Goal: Task Accomplishment & Management: Use online tool/utility

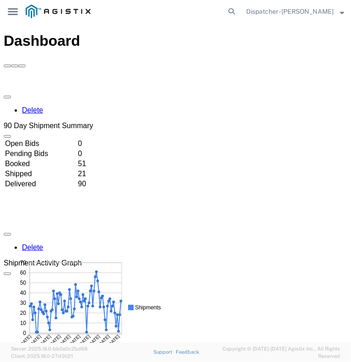
click at [9, 13] on icon "main_menu Created with Sketch." at bounding box center [13, 11] width 10 height 7
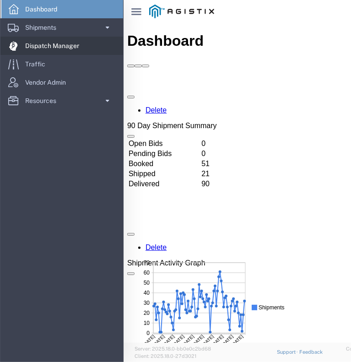
click at [34, 51] on span "Dispatch Manager" at bounding box center [55, 46] width 60 height 18
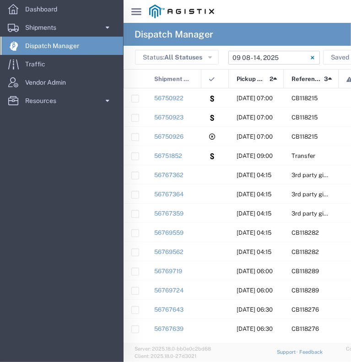
click at [260, 58] on input "[DATE] - [DATE]" at bounding box center [275, 58] width 92 height 14
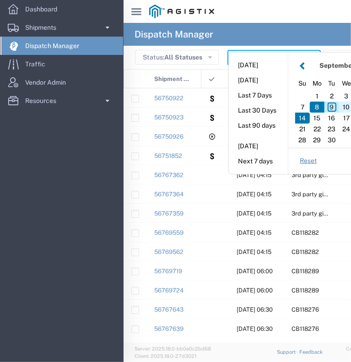
click at [345, 106] on div "10" at bounding box center [346, 107] width 15 height 11
type input "[DATE]"
type input "[DATE] - [DATE]"
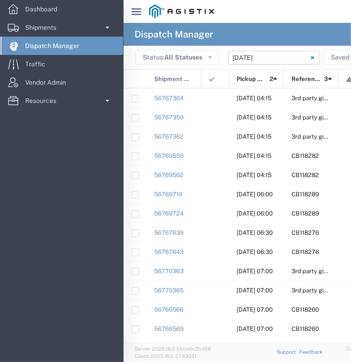
click at [136, 11] on icon at bounding box center [136, 11] width 10 height 7
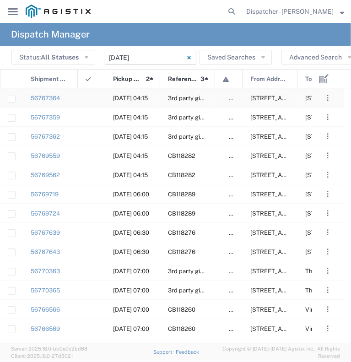
click at [335, 96] on agx-ag-table-action-cell ". . . Decline Assign" at bounding box center [328, 98] width 32 height 18
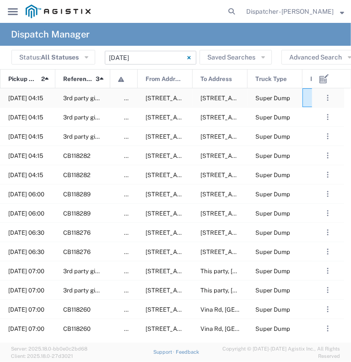
click at [310, 98] on div at bounding box center [330, 97] width 55 height 19
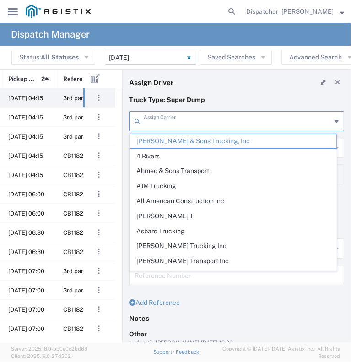
click at [177, 124] on input "text" at bounding box center [238, 121] width 188 height 16
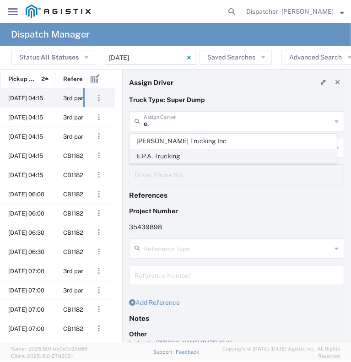
click at [148, 157] on span "E.P.A. Trucking" at bounding box center [233, 156] width 207 height 14
type input "E.P.A. Trucking"
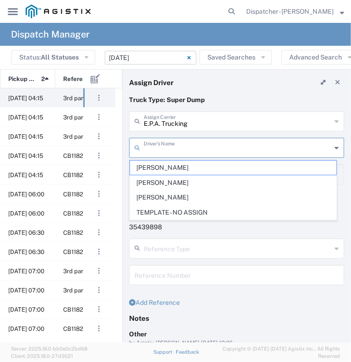
click at [161, 144] on input "text" at bounding box center [238, 147] width 188 height 16
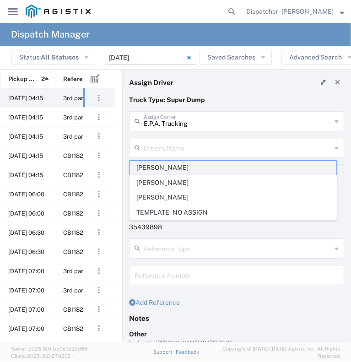
click at [170, 166] on span "[PERSON_NAME]" at bounding box center [233, 168] width 207 height 14
type input "[PERSON_NAME]"
type input "6504689024"
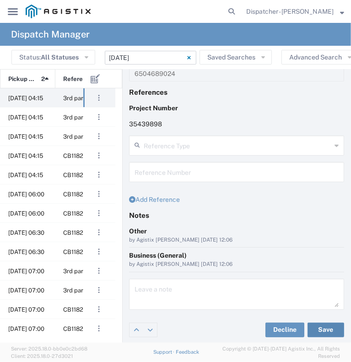
click at [311, 330] on button "Save" at bounding box center [326, 330] width 37 height 15
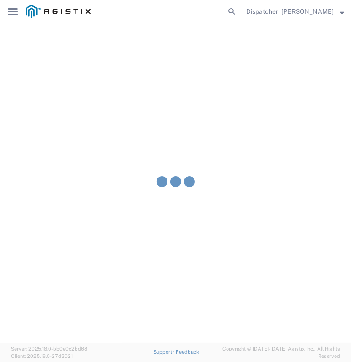
type input "[PERSON_NAME]"
type input "E.P.A. Trucking"
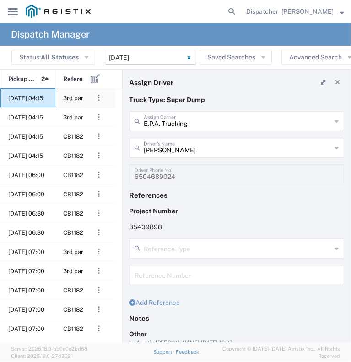
click at [43, 96] on span "[DATE] 04:15" at bounding box center [25, 98] width 35 height 7
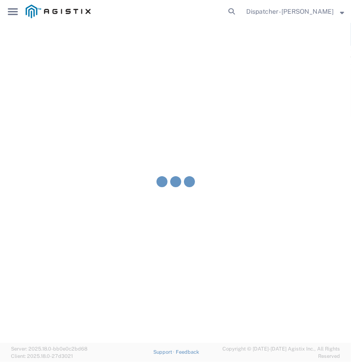
type input "[PERSON_NAME] & Sons Trucking, Inc"
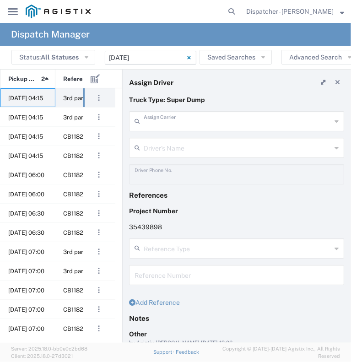
click at [221, 117] on input "text" at bounding box center [238, 121] width 188 height 16
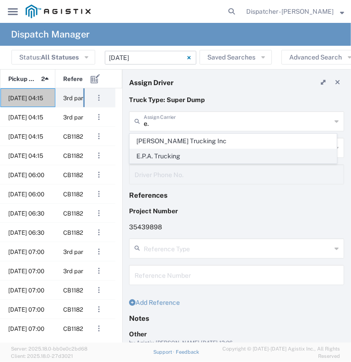
click at [198, 157] on span "E.P.A. Trucking" at bounding box center [233, 156] width 207 height 14
type input "E.P.A. Trucking"
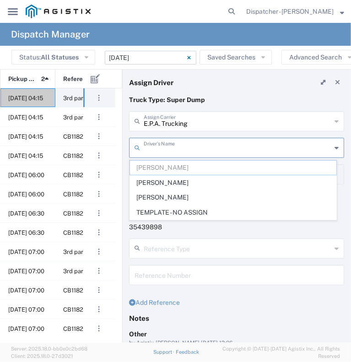
click at [192, 147] on input "text" at bounding box center [238, 147] width 188 height 16
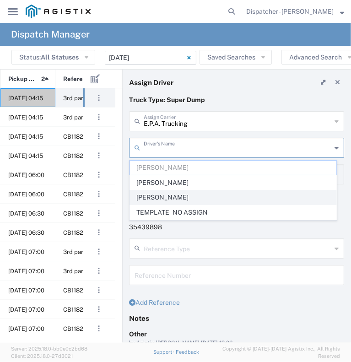
click at [176, 200] on span "[PERSON_NAME]" at bounding box center [233, 198] width 207 height 14
type input "[PERSON_NAME]"
type input "6505371145"
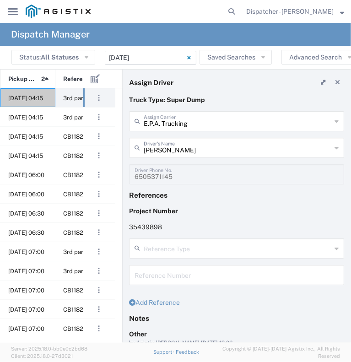
scroll to position [103, 0]
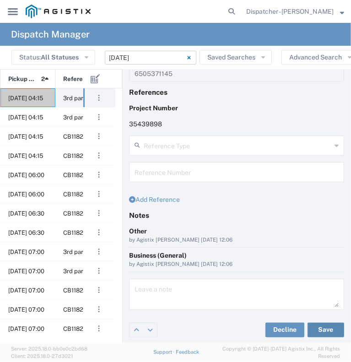
click at [322, 331] on button "Save" at bounding box center [326, 330] width 37 height 15
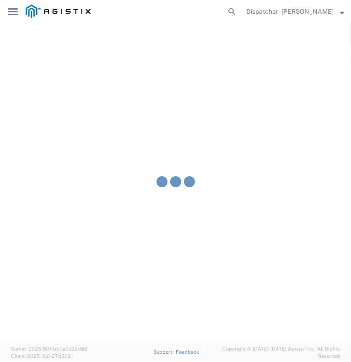
type input "[PERSON_NAME]"
type input "E.P.A. Trucking"
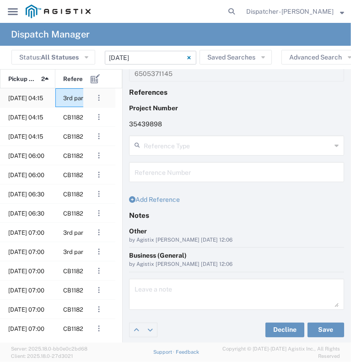
click at [57, 104] on div "3rd party giveaway" at bounding box center [82, 97] width 55 height 19
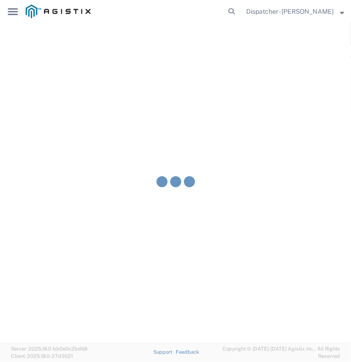
type input "[PERSON_NAME] & Sons Trucking, Inc"
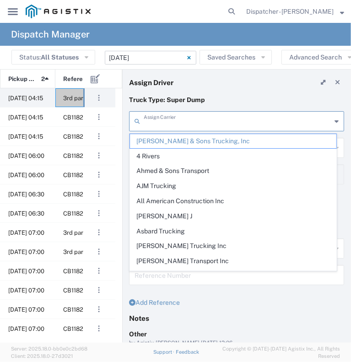
click at [202, 117] on input "text" at bounding box center [238, 121] width 188 height 16
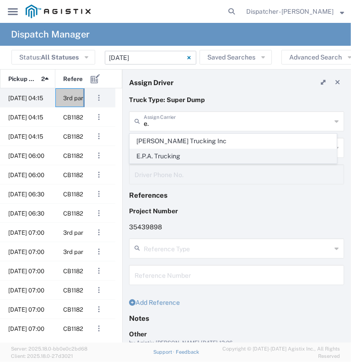
click at [183, 149] on span "E.P.A. Trucking" at bounding box center [233, 156] width 207 height 14
type input "E.P.A. Trucking"
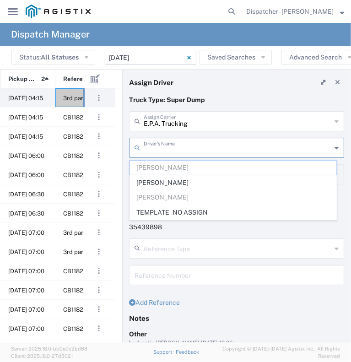
click at [183, 149] on input "text" at bounding box center [238, 147] width 188 height 16
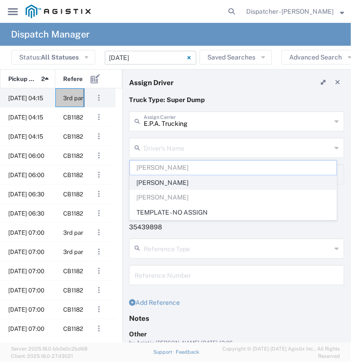
click at [174, 179] on span "[PERSON_NAME]" at bounding box center [233, 183] width 207 height 14
type input "[PERSON_NAME]"
type input "[PHONE_NUMBER]"
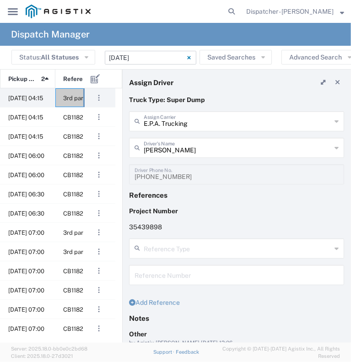
scroll to position [103, 0]
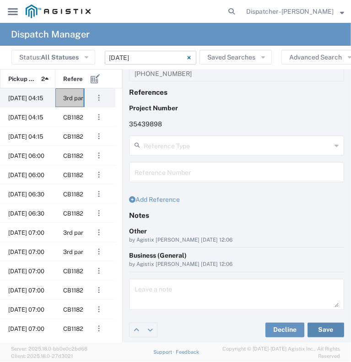
click at [326, 328] on button "Save" at bounding box center [326, 330] width 37 height 15
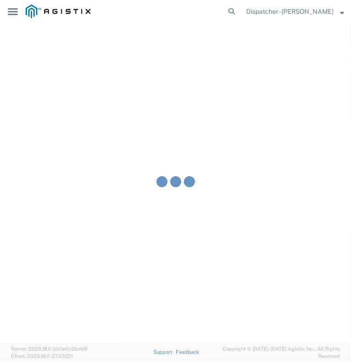
type input "[PERSON_NAME]"
type input "E.P.A. Trucking"
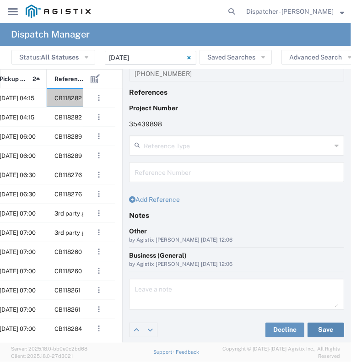
scroll to position [0, 321]
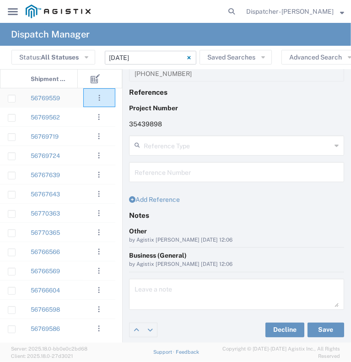
click at [84, 98] on agx-ag-table-action-cell ". . . Decline Assign" at bounding box center [99, 98] width 31 height 18
click at [78, 99] on div at bounding box center [91, 97] width 27 height 19
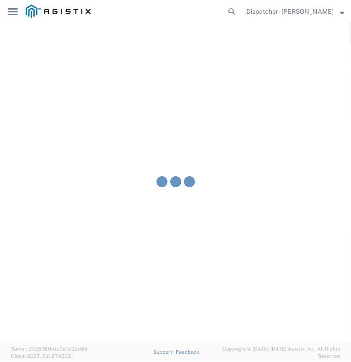
type input "[PERSON_NAME] & Sons Trucking, Inc"
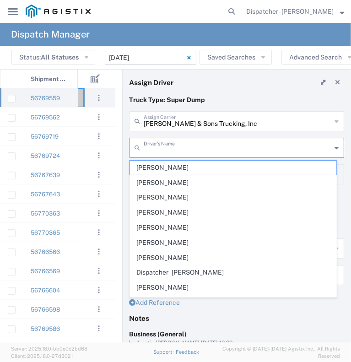
click at [165, 150] on input "text" at bounding box center [238, 147] width 188 height 16
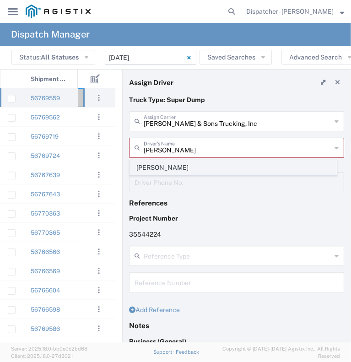
click at [163, 164] on span "[PERSON_NAME]" at bounding box center [233, 168] width 207 height 14
type input "[PERSON_NAME]"
type input "2096295517"
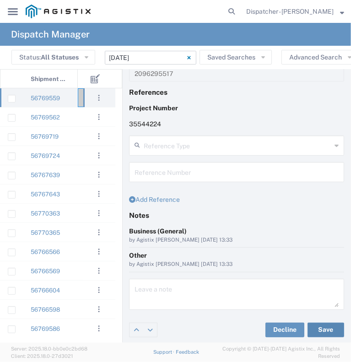
click at [328, 334] on button "Save" at bounding box center [326, 330] width 37 height 15
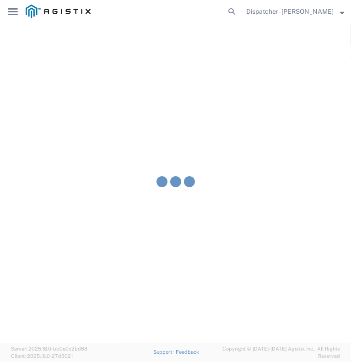
type input "[PERSON_NAME]"
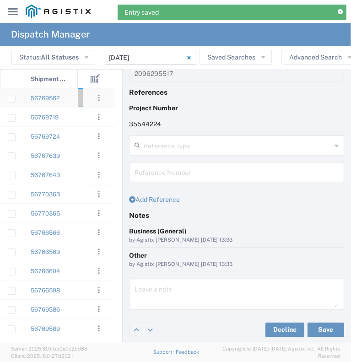
click at [72, 102] on div "56769562" at bounding box center [50, 97] width 55 height 19
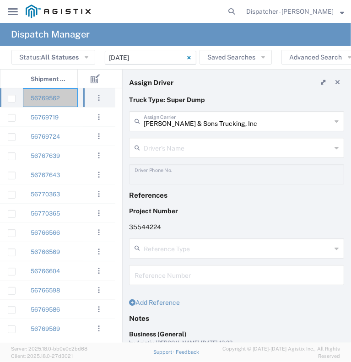
click at [159, 129] on div "[PERSON_NAME] & Sons Trucking, Inc Assign Carrier" at bounding box center [236, 121] width 215 height 20
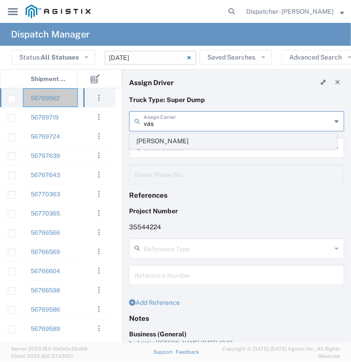
click at [163, 137] on span "[PERSON_NAME]" at bounding box center [233, 141] width 207 height 14
type input "[PERSON_NAME]"
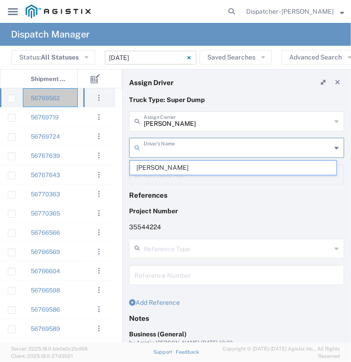
click at [163, 145] on input "text" at bounding box center [238, 147] width 188 height 16
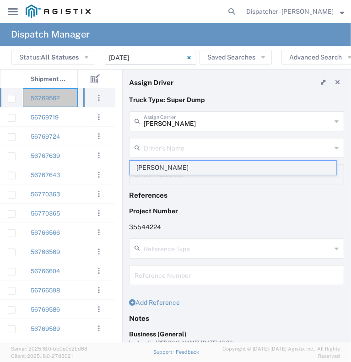
click at [161, 163] on span "[PERSON_NAME]" at bounding box center [233, 168] width 207 height 14
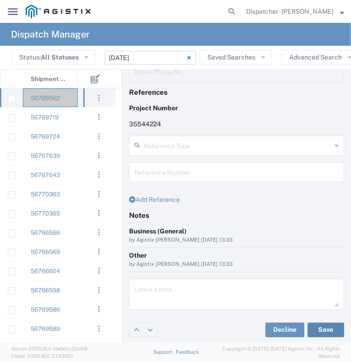
click at [326, 326] on button "Save" at bounding box center [326, 330] width 37 height 15
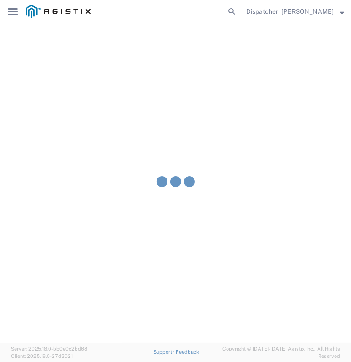
type input "[PERSON_NAME]"
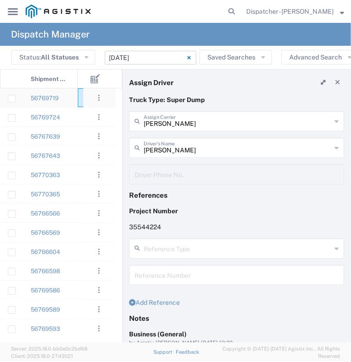
click at [81, 104] on div at bounding box center [91, 97] width 27 height 19
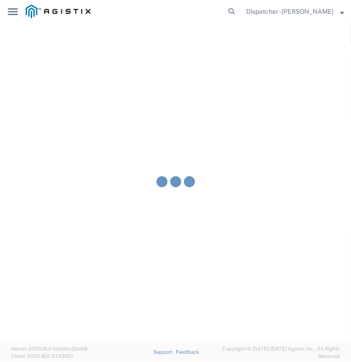
type input "[PERSON_NAME] & Sons Trucking, Inc"
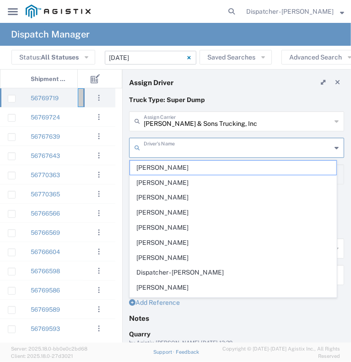
click at [156, 148] on input "text" at bounding box center [238, 147] width 188 height 16
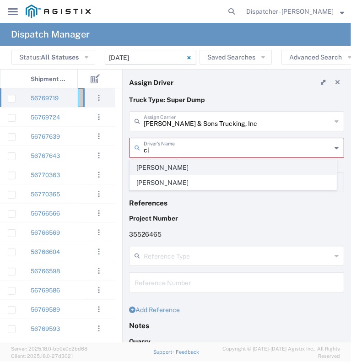
click at [156, 169] on span "[PERSON_NAME]" at bounding box center [233, 168] width 207 height 14
type input "[PERSON_NAME]"
type input "9258126210"
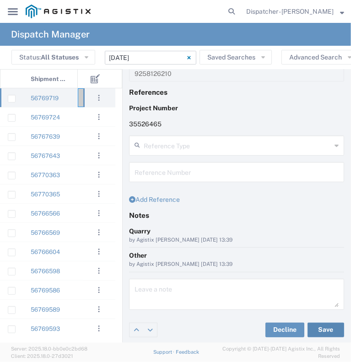
click at [317, 331] on button "Save" at bounding box center [326, 330] width 37 height 15
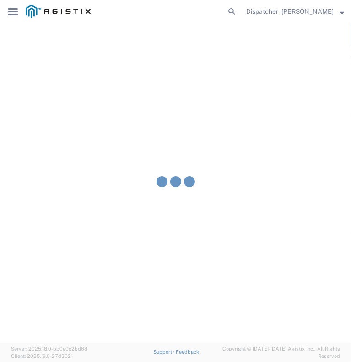
type input "[PERSON_NAME]"
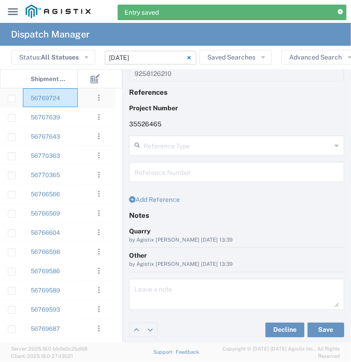
click at [73, 98] on div "56769724" at bounding box center [50, 97] width 55 height 19
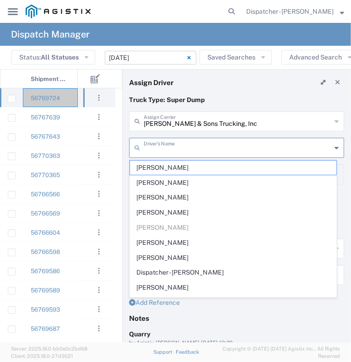
click at [164, 142] on input "text" at bounding box center [238, 147] width 188 height 16
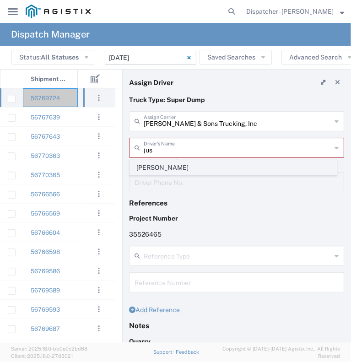
click at [164, 164] on span "[PERSON_NAME]" at bounding box center [233, 168] width 207 height 14
type input "[PERSON_NAME]"
type input "[PHONE_NUMBER]"
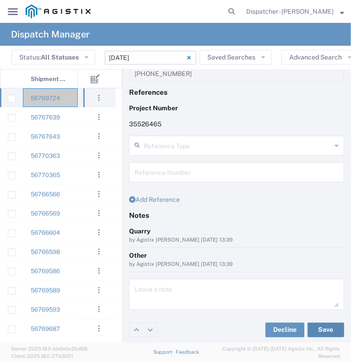
click at [321, 330] on button "Save" at bounding box center [326, 330] width 37 height 15
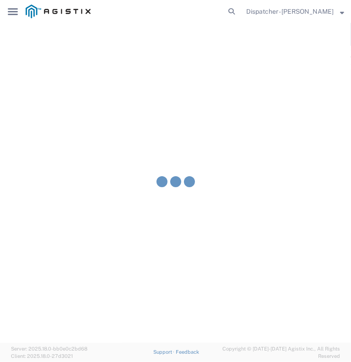
type input "[PERSON_NAME]"
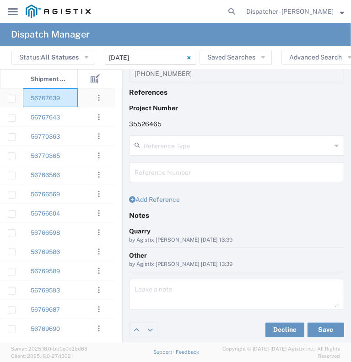
click at [72, 93] on div "56767639" at bounding box center [50, 97] width 55 height 19
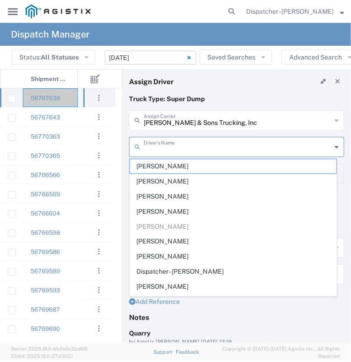
click at [176, 147] on input "text" at bounding box center [238, 146] width 188 height 16
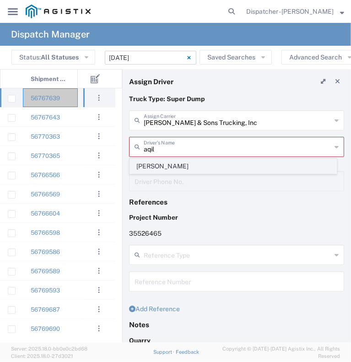
click at [176, 164] on span "[PERSON_NAME]" at bounding box center [233, 166] width 207 height 14
type input "[PERSON_NAME]"
type input "5106059971"
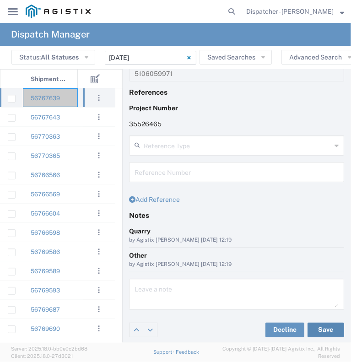
click at [317, 330] on button "Save" at bounding box center [326, 330] width 37 height 15
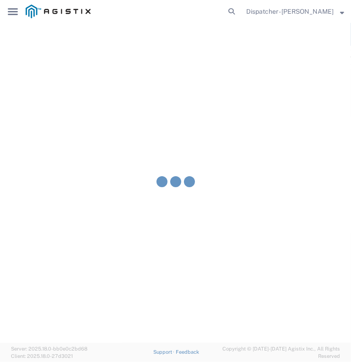
type input "[PERSON_NAME]"
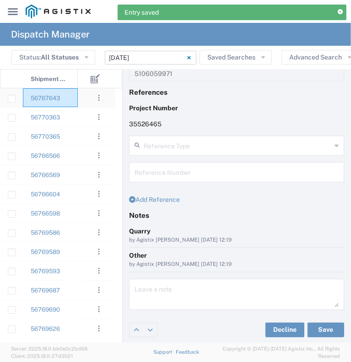
click at [73, 100] on div "56767643" at bounding box center [50, 97] width 55 height 19
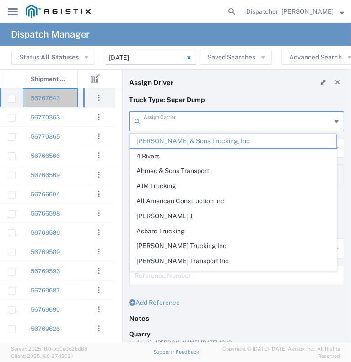
click at [180, 120] on input "text" at bounding box center [238, 121] width 188 height 16
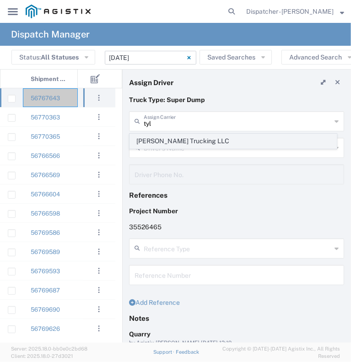
click at [170, 139] on span "[PERSON_NAME] Trucking LLC" at bounding box center [233, 141] width 207 height 14
type input "[PERSON_NAME] Trucking LLC"
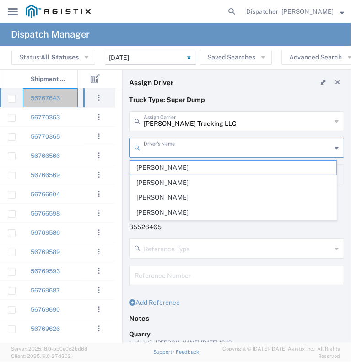
click at [170, 148] on input "text" at bounding box center [238, 147] width 188 height 16
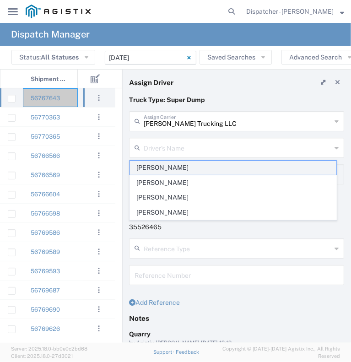
click at [166, 166] on span "[PERSON_NAME]" at bounding box center [233, 168] width 207 height 14
type input "[PERSON_NAME]"
type input "5308707576"
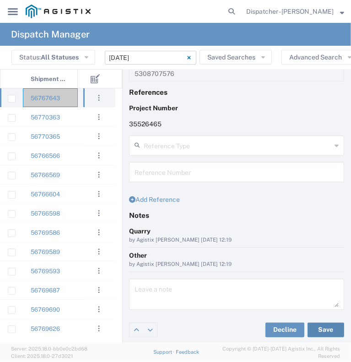
click at [319, 327] on button "Save" at bounding box center [326, 330] width 37 height 15
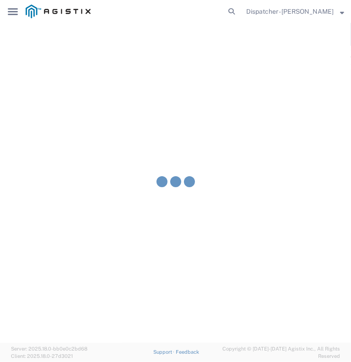
type input "[PERSON_NAME]"
type input "[PERSON_NAME] Trucking LLC"
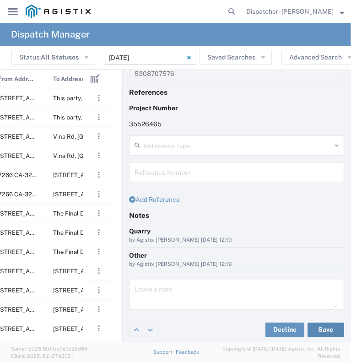
scroll to position [0, 275]
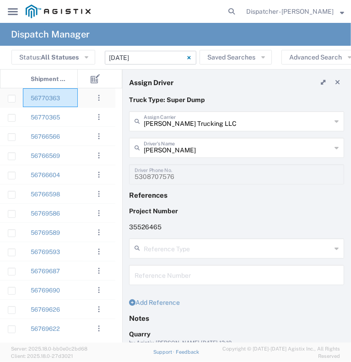
click at [69, 97] on div "56770363" at bounding box center [50, 97] width 55 height 19
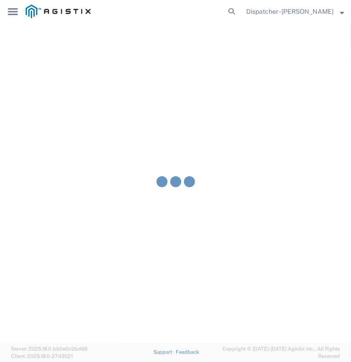
type input "[PERSON_NAME] & Sons Trucking, Inc"
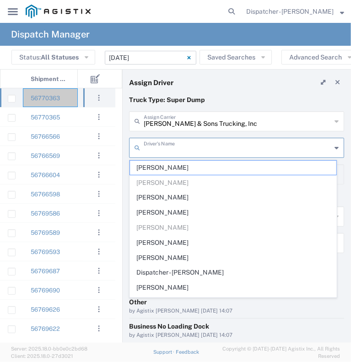
click at [181, 150] on input "text" at bounding box center [238, 147] width 188 height 16
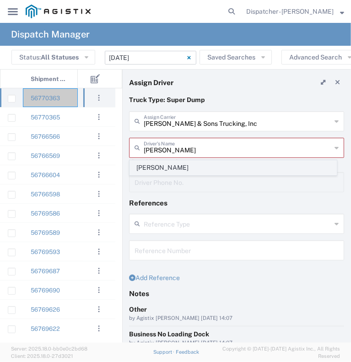
click at [175, 166] on span "[PERSON_NAME]" at bounding box center [233, 168] width 207 height 14
type input "[PERSON_NAME]"
type input "9253660399"
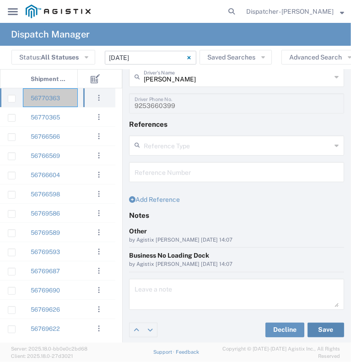
click at [324, 330] on button "Save" at bounding box center [326, 330] width 37 height 15
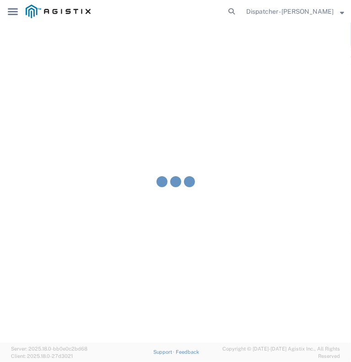
type input "[PERSON_NAME]"
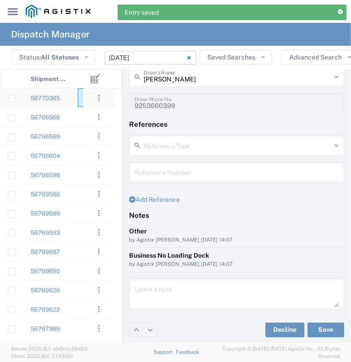
click at [80, 97] on div at bounding box center [91, 97] width 27 height 19
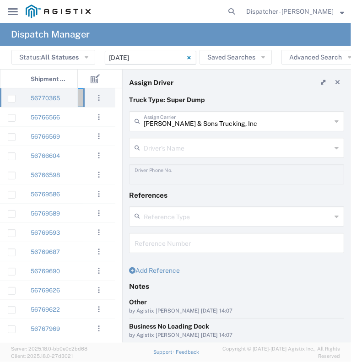
drag, startPoint x: 170, startPoint y: 156, endPoint x: 170, endPoint y: 142, distance: 14.2
click at [170, 142] on div "Driver's Name" at bounding box center [236, 148] width 215 height 20
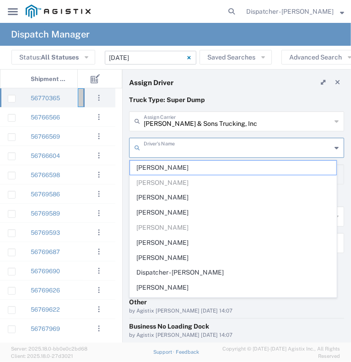
click at [170, 142] on input "text" at bounding box center [238, 147] width 188 height 16
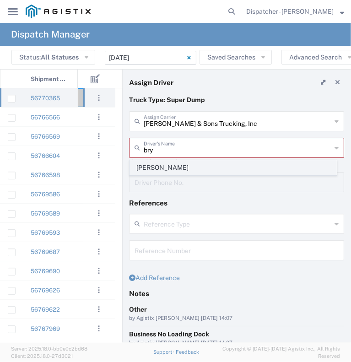
click at [164, 167] on span "[PERSON_NAME]" at bounding box center [233, 168] width 207 height 14
type input "[PERSON_NAME]"
type input "[PHONE_NUMBER]"
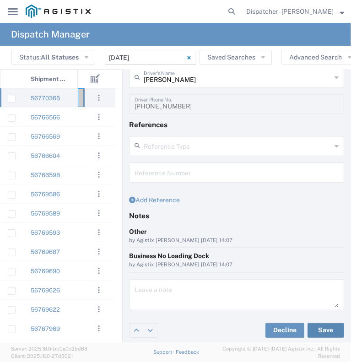
click at [316, 326] on button "Save" at bounding box center [326, 330] width 37 height 15
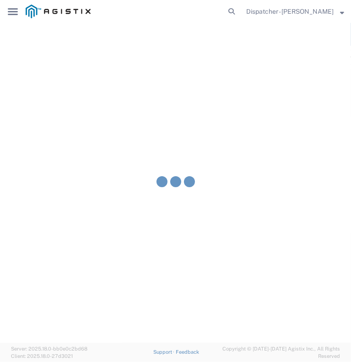
type input "[PERSON_NAME]"
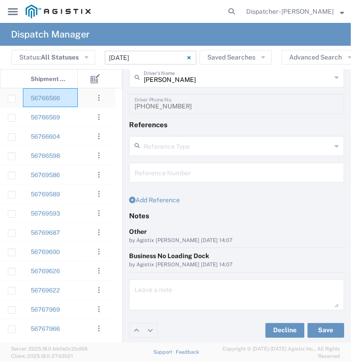
click at [69, 101] on div "56766566" at bounding box center [50, 97] width 55 height 19
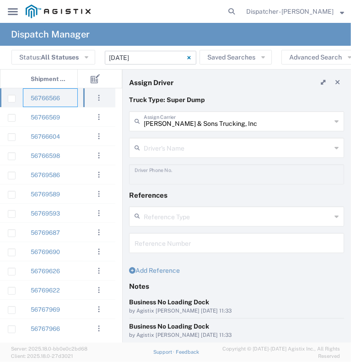
scroll to position [0, 102]
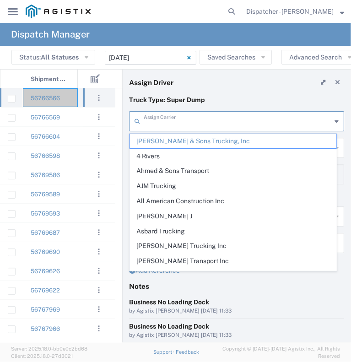
click at [156, 125] on input "text" at bounding box center [238, 121] width 188 height 16
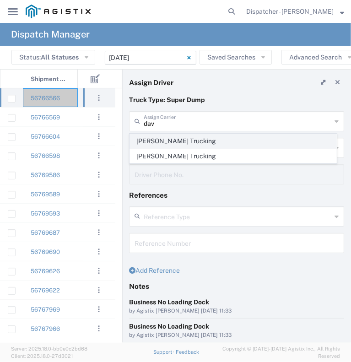
click at [156, 147] on span "[PERSON_NAME] Trucking" at bounding box center [233, 141] width 207 height 14
type input "[PERSON_NAME] Trucking"
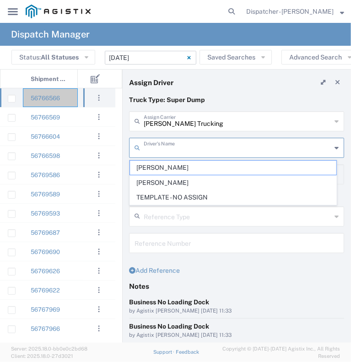
click at [156, 153] on input "text" at bounding box center [238, 147] width 188 height 16
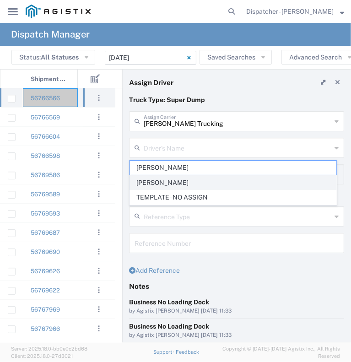
click at [157, 176] on span "[PERSON_NAME]" at bounding box center [233, 183] width 207 height 14
type input "[PERSON_NAME]"
type input "[PHONE_NUMBER]"
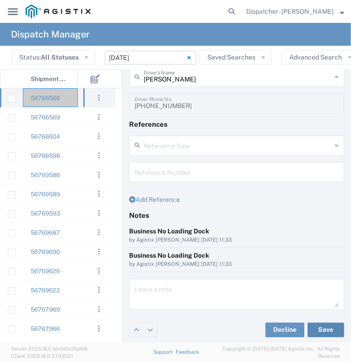
click at [319, 329] on button "Save" at bounding box center [326, 330] width 37 height 15
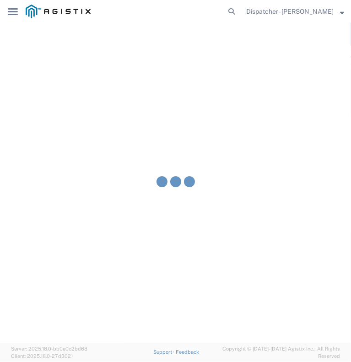
type input "[PERSON_NAME]"
type input "[PERSON_NAME] Trucking"
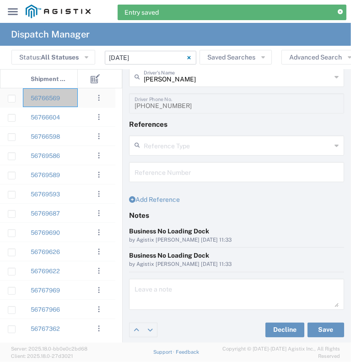
click at [73, 105] on div "56766569" at bounding box center [50, 97] width 55 height 19
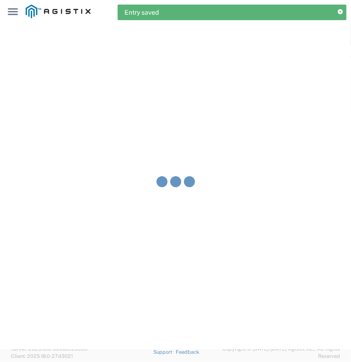
type input "[PERSON_NAME] & Sons Trucking, Inc"
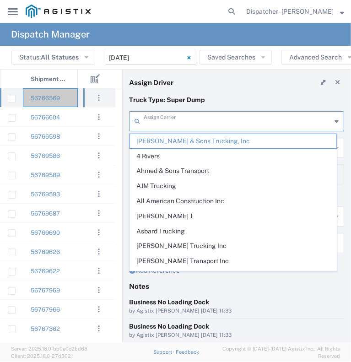
click at [167, 125] on input "text" at bounding box center [238, 121] width 188 height 16
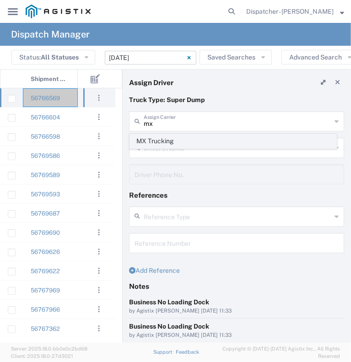
click at [161, 139] on span "MX Trucking" at bounding box center [233, 141] width 207 height 14
type input "MX Trucking"
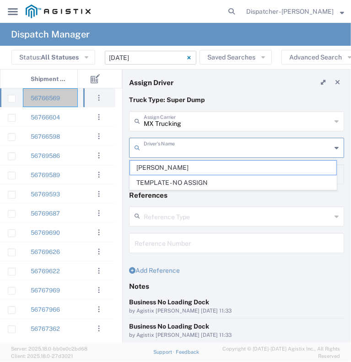
click at [161, 145] on input "text" at bounding box center [238, 147] width 188 height 16
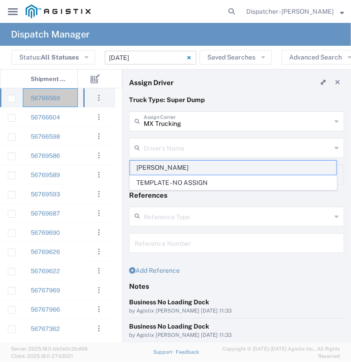
click at [159, 164] on span "[PERSON_NAME]" at bounding box center [233, 168] width 207 height 14
type input "[PERSON_NAME]"
type input "[PHONE_NUMBER]"
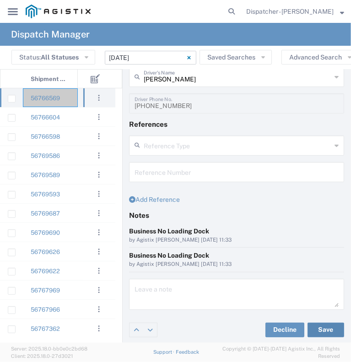
click at [324, 327] on button "Save" at bounding box center [326, 330] width 37 height 15
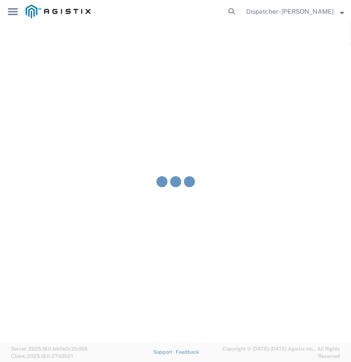
type input "[PERSON_NAME]"
type input "MX Trucking"
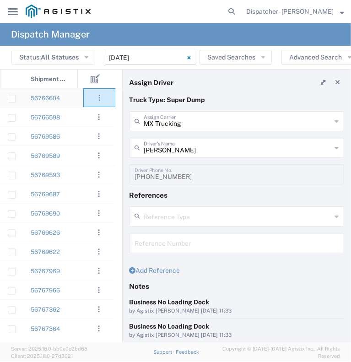
click at [84, 98] on agx-ag-table-action-cell ". . . Decline Assign" at bounding box center [99, 98] width 31 height 18
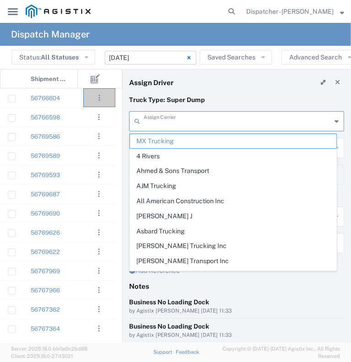
click at [158, 125] on input "text" at bounding box center [238, 121] width 188 height 16
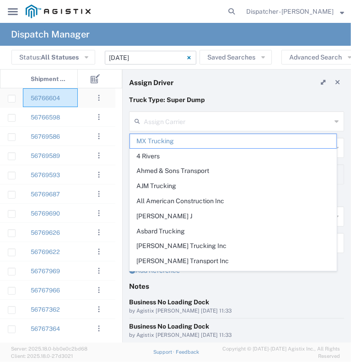
click at [77, 102] on div "56766604" at bounding box center [50, 97] width 55 height 19
type input "MX Trucking"
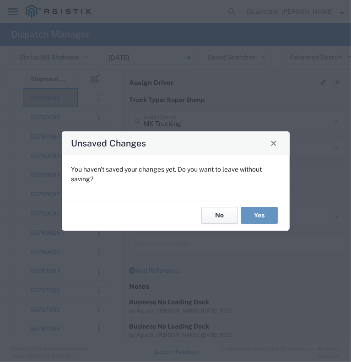
click at [223, 210] on button "No" at bounding box center [220, 215] width 37 height 17
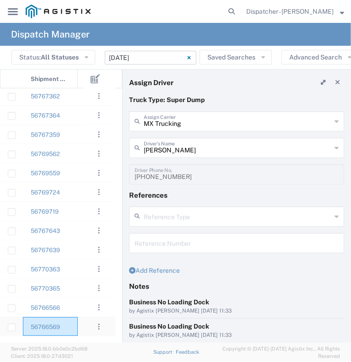
click at [71, 326] on div "56766569" at bounding box center [50, 326] width 55 height 19
click at [67, 330] on div "56766569" at bounding box center [50, 326] width 55 height 19
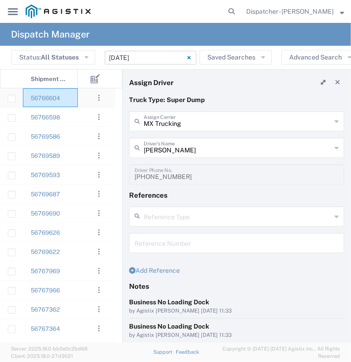
click at [68, 102] on div "56766604" at bounding box center [50, 97] width 55 height 19
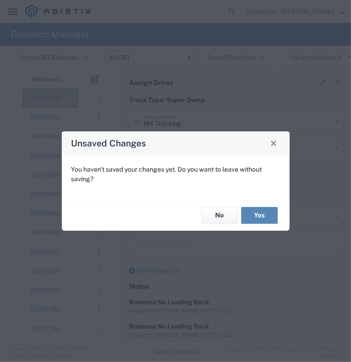
click at [255, 212] on button "Yes" at bounding box center [259, 215] width 37 height 17
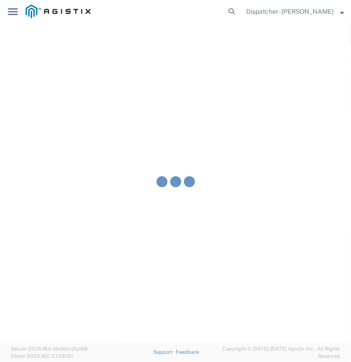
type input "[PERSON_NAME] & Sons Trucking, Inc"
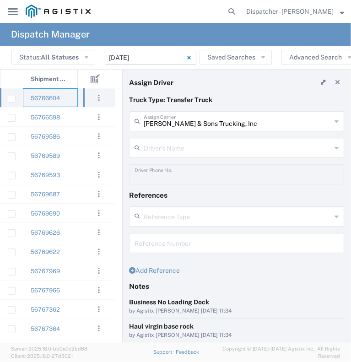
click at [71, 99] on div "56766604" at bounding box center [50, 97] width 55 height 19
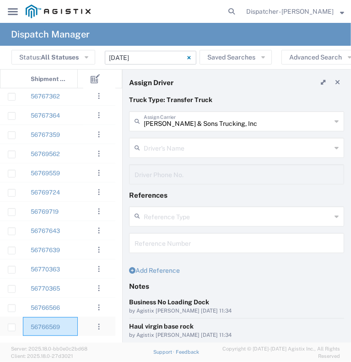
click at [69, 324] on div "56766569" at bounding box center [50, 326] width 55 height 19
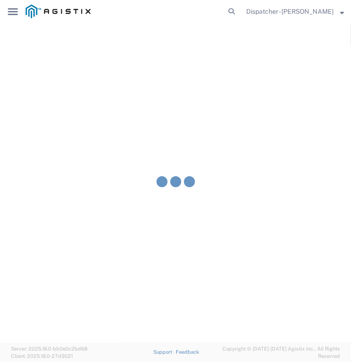
type input "MX Trucking"
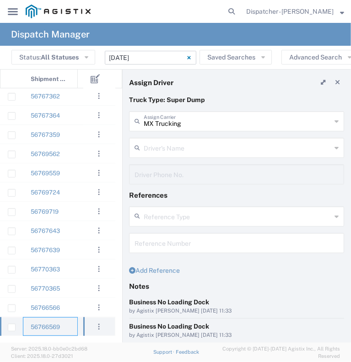
type input "[PERSON_NAME]"
type input "[PHONE_NUMBER]"
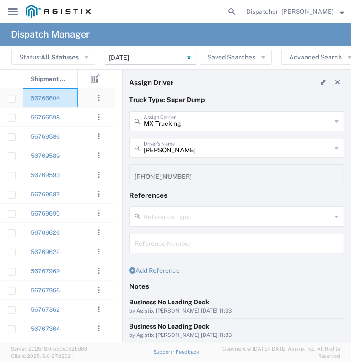
click at [72, 100] on div "56766604" at bounding box center [50, 97] width 55 height 19
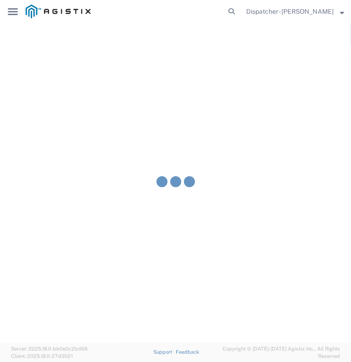
type input "[PERSON_NAME] & Sons Trucking, Inc"
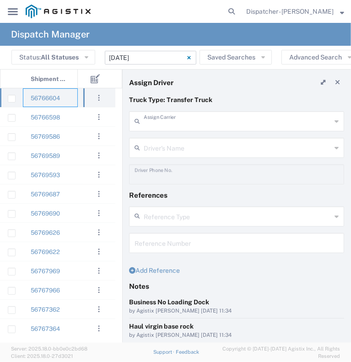
click at [178, 117] on input "text" at bounding box center [238, 121] width 188 height 16
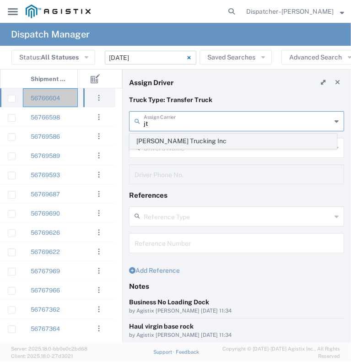
click at [149, 143] on span "[PERSON_NAME] Trucking Inc" at bounding box center [233, 141] width 207 height 14
type input "[PERSON_NAME] Trucking Inc"
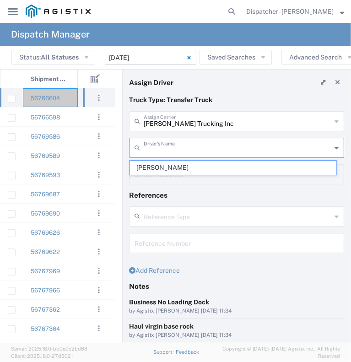
click at [152, 150] on input "text" at bounding box center [238, 147] width 188 height 16
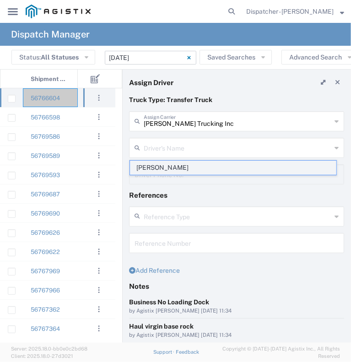
click at [150, 165] on span "[PERSON_NAME]" at bounding box center [233, 168] width 207 height 14
type input "[PERSON_NAME]"
type input "5306818960"
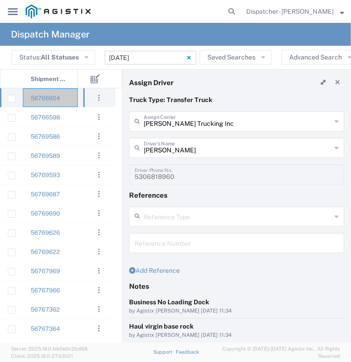
scroll to position [120, 0]
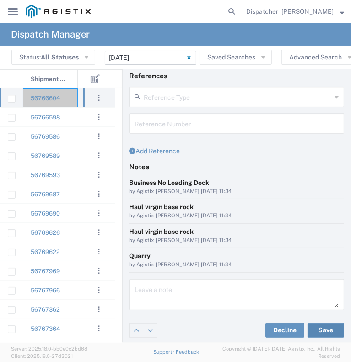
click at [318, 329] on button "Save" at bounding box center [326, 330] width 37 height 15
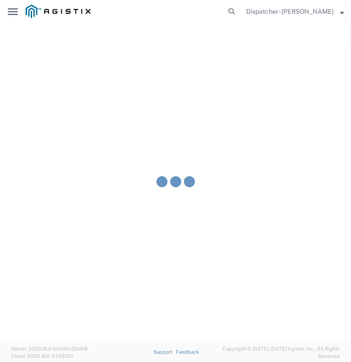
type input "[PERSON_NAME]"
type input "[PERSON_NAME] Trucking Inc"
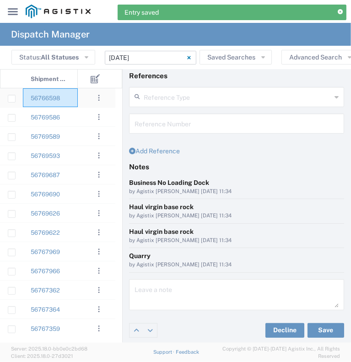
click at [71, 96] on div "56766598" at bounding box center [50, 97] width 55 height 19
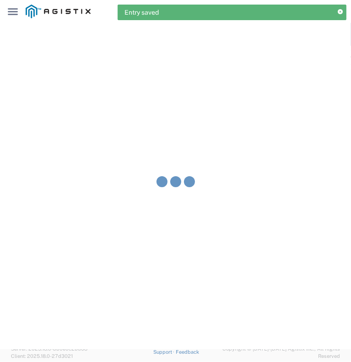
type input "[PERSON_NAME] & Sons Trucking, Inc"
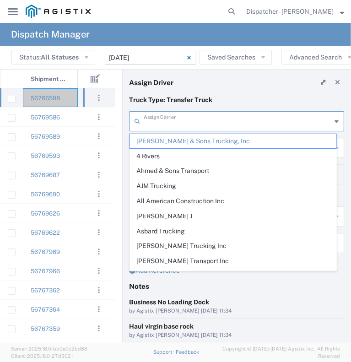
click at [165, 124] on input "text" at bounding box center [238, 121] width 188 height 16
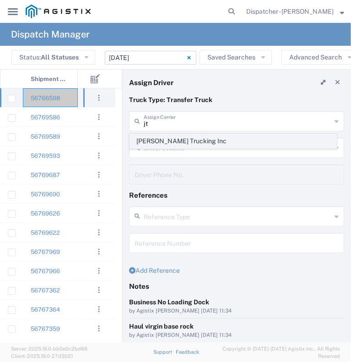
click at [156, 144] on span "[PERSON_NAME] Trucking Inc" at bounding box center [233, 141] width 207 height 14
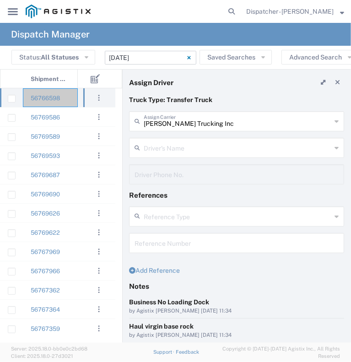
scroll to position [120, 0]
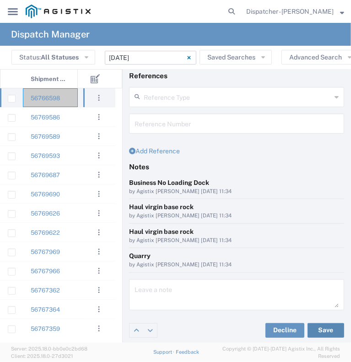
click at [316, 330] on button "Save" at bounding box center [326, 330] width 37 height 15
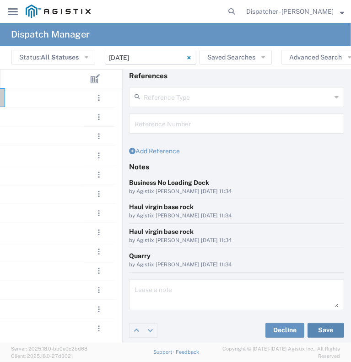
scroll to position [0, 325]
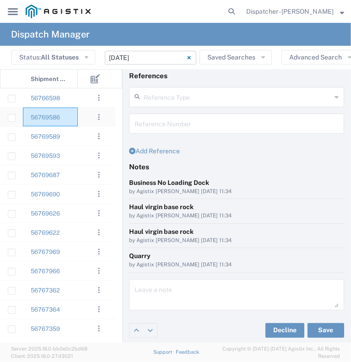
click at [73, 119] on div "56769586" at bounding box center [50, 117] width 55 height 19
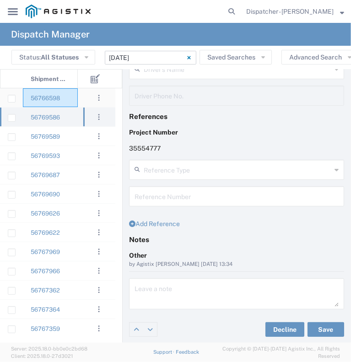
click at [75, 96] on div "56766598" at bounding box center [50, 97] width 55 height 19
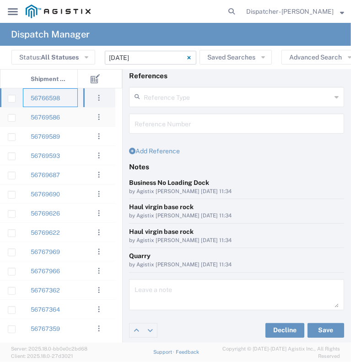
click at [71, 120] on div "56769586" at bounding box center [50, 117] width 55 height 19
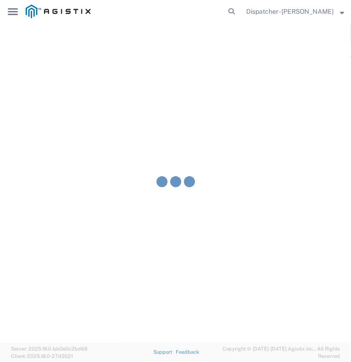
type input "[PERSON_NAME] & Sons Trucking, Inc"
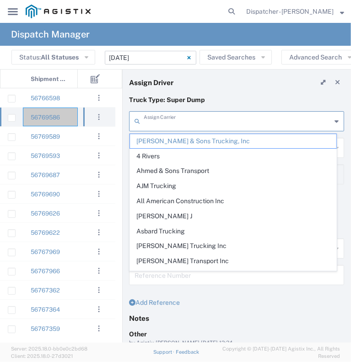
click at [172, 123] on input "text" at bounding box center [238, 121] width 188 height 16
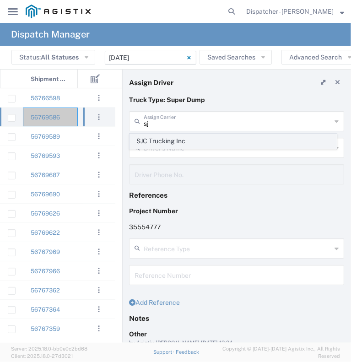
click at [159, 142] on span "SJC Trucking Inc" at bounding box center [233, 141] width 207 height 14
type input "SJC Trucking Inc"
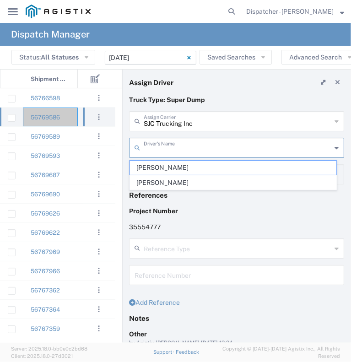
click at [160, 149] on input "text" at bounding box center [238, 147] width 188 height 16
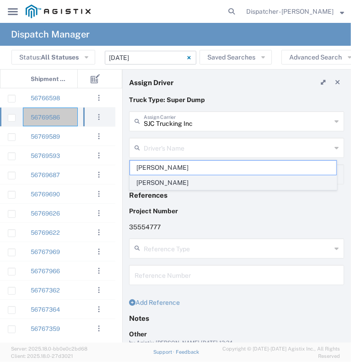
click at [168, 181] on span "[PERSON_NAME]" at bounding box center [233, 183] width 207 height 14
type input "[PERSON_NAME]"
type input "9255187628"
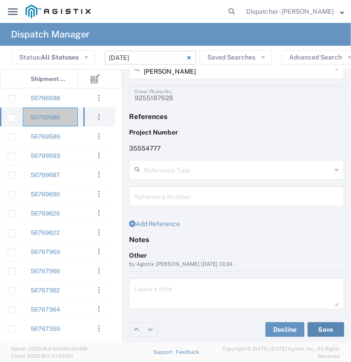
click at [309, 324] on button "Save" at bounding box center [326, 329] width 37 height 15
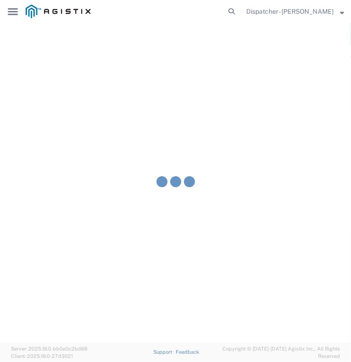
type input "[PERSON_NAME]"
type input "SJC Trucking Inc"
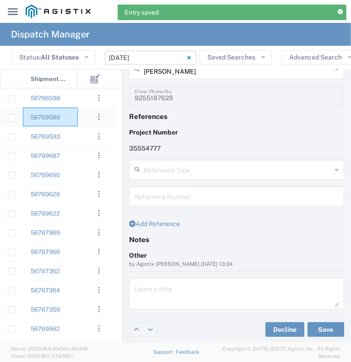
click at [76, 125] on div "56769589" at bounding box center [50, 117] width 55 height 19
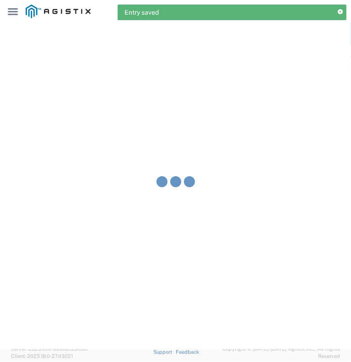
type input "[PERSON_NAME] & Sons Trucking, Inc"
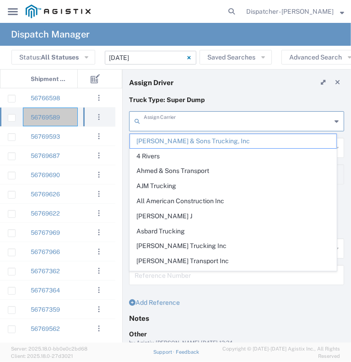
click at [170, 126] on input "text" at bounding box center [238, 121] width 188 height 16
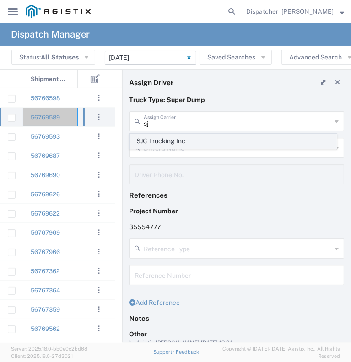
click at [163, 141] on span "SJC Trucking Inc" at bounding box center [233, 141] width 207 height 14
type input "SJC Trucking Inc"
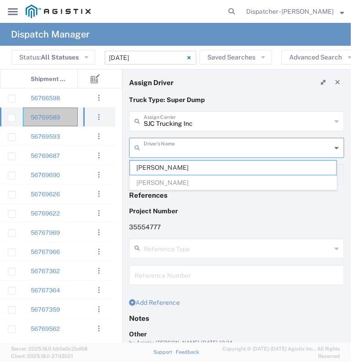
click at [164, 149] on input "text" at bounding box center [238, 147] width 188 height 16
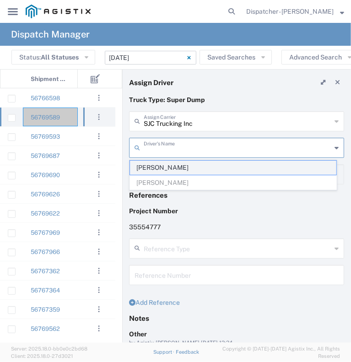
click at [165, 168] on span "[PERSON_NAME]" at bounding box center [233, 168] width 207 height 14
type input "[PERSON_NAME]"
type input "9255187628"
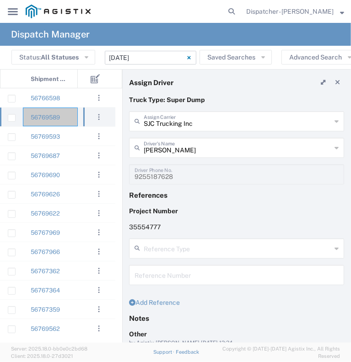
scroll to position [79, 0]
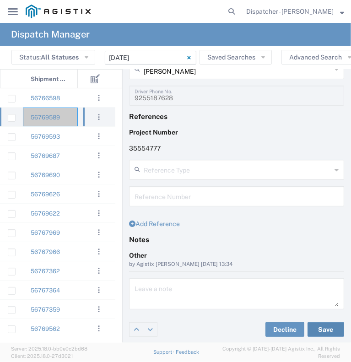
click at [319, 329] on button "Save" at bounding box center [326, 329] width 37 height 15
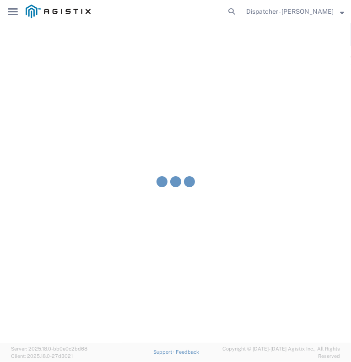
type input "[PERSON_NAME]"
type input "SJC Trucking Inc"
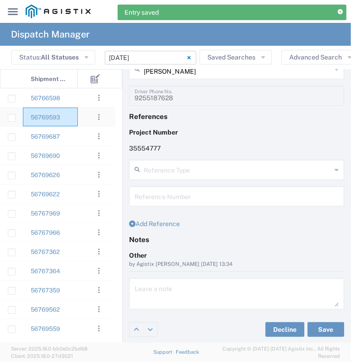
click at [67, 121] on div "56769593" at bounding box center [50, 117] width 55 height 19
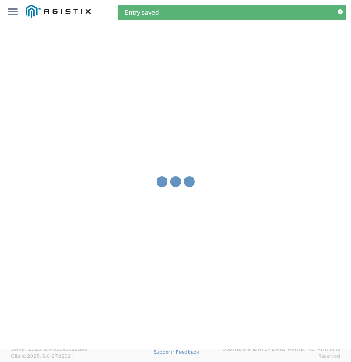
type input "[PERSON_NAME] & Sons Trucking, Inc"
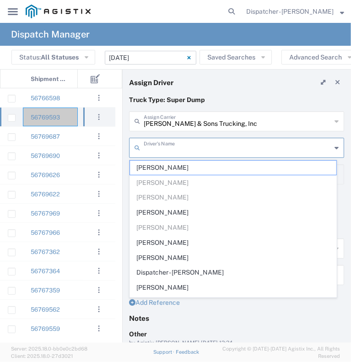
click at [186, 148] on input "text" at bounding box center [238, 147] width 188 height 16
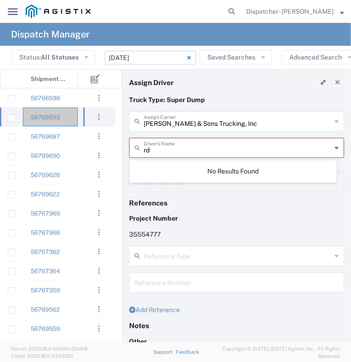
type input "r"
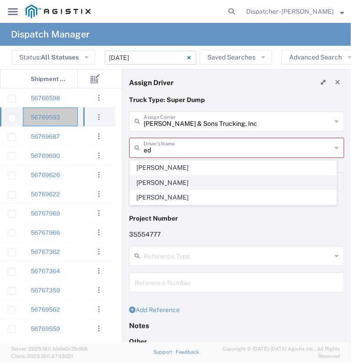
click at [159, 178] on span "[PERSON_NAME]" at bounding box center [233, 183] width 207 height 14
type input "[PERSON_NAME]"
type input "[PHONE_NUMBER]"
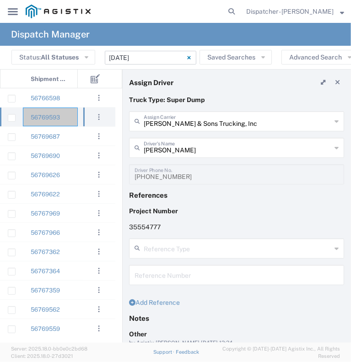
scroll to position [79, 0]
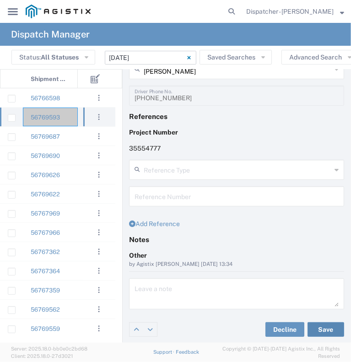
click at [324, 330] on button "Save" at bounding box center [326, 329] width 37 height 15
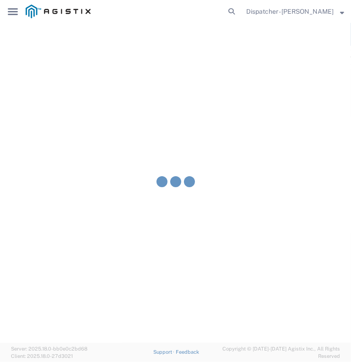
type input "[PERSON_NAME]"
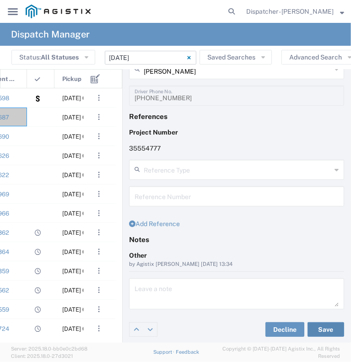
scroll to position [0, 85]
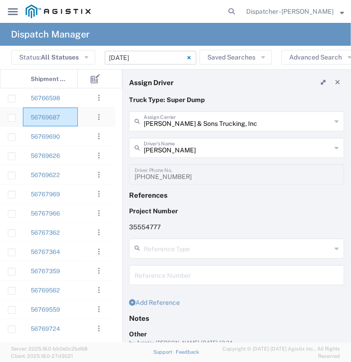
click at [77, 115] on div "56769687" at bounding box center [50, 117] width 55 height 19
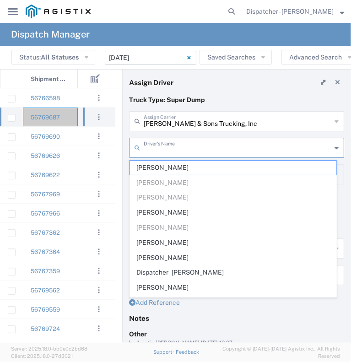
click at [156, 150] on input "text" at bounding box center [238, 147] width 188 height 16
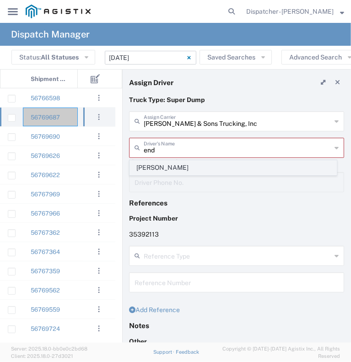
click at [156, 166] on span "[PERSON_NAME]" at bounding box center [233, 168] width 207 height 14
type input "[PERSON_NAME]"
type input "[PHONE_NUMBER]"
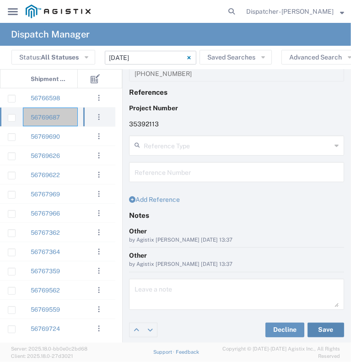
click at [314, 331] on button "Save" at bounding box center [326, 330] width 37 height 15
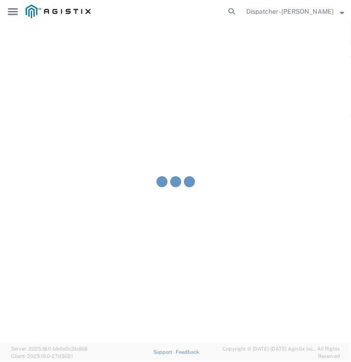
type input "[PERSON_NAME]"
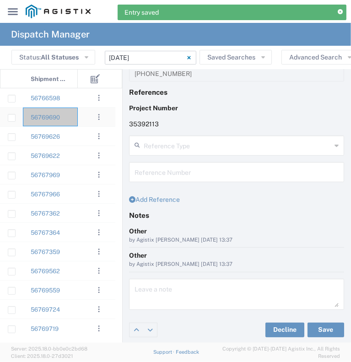
click at [73, 122] on div "56769690" at bounding box center [50, 117] width 55 height 19
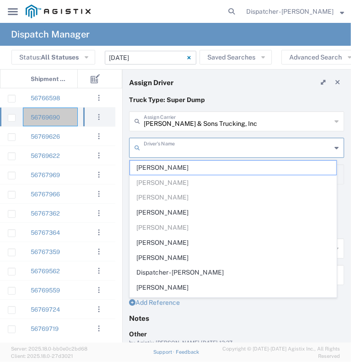
click at [159, 144] on input "text" at bounding box center [238, 147] width 188 height 16
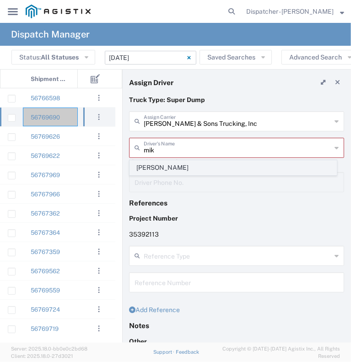
click at [156, 168] on span "[PERSON_NAME]" at bounding box center [233, 168] width 207 height 14
type input "[PERSON_NAME]"
type input "[PHONE_NUMBER]"
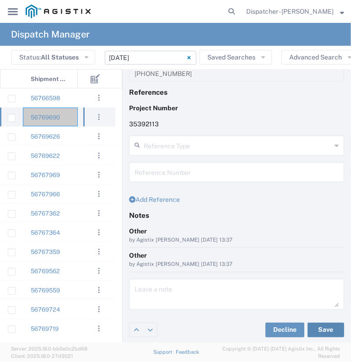
click at [322, 328] on button "Save" at bounding box center [326, 330] width 37 height 15
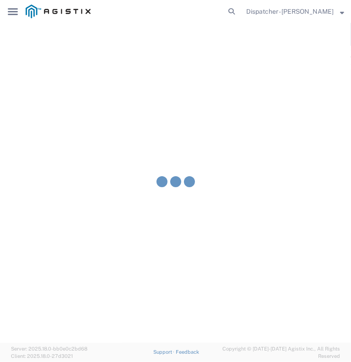
type input "[PERSON_NAME]"
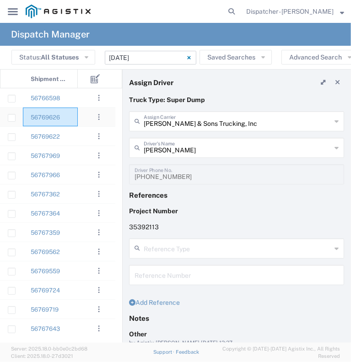
click at [74, 120] on div "56769626" at bounding box center [50, 117] width 55 height 19
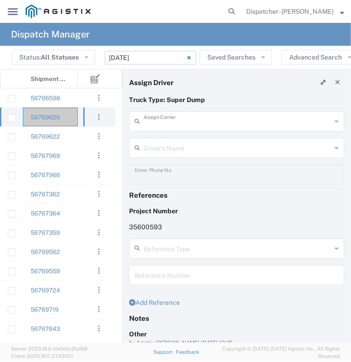
click at [158, 116] on input "text" at bounding box center [238, 121] width 188 height 16
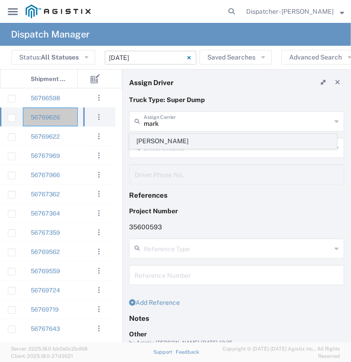
click at [158, 143] on span "[PERSON_NAME]" at bounding box center [233, 141] width 207 height 14
type input "[PERSON_NAME]"
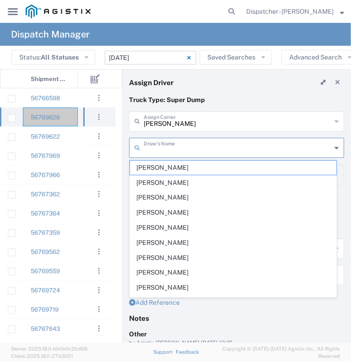
click at [160, 150] on input "text" at bounding box center [238, 147] width 188 height 16
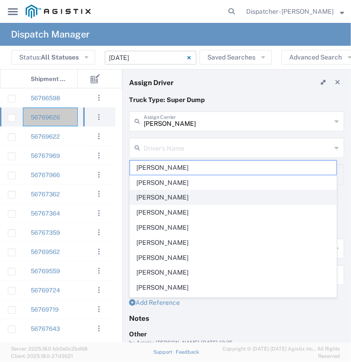
click at [165, 196] on span "[PERSON_NAME]" at bounding box center [233, 198] width 207 height 14
type input "[PERSON_NAME]"
type input "[PHONE_NUMBER]"
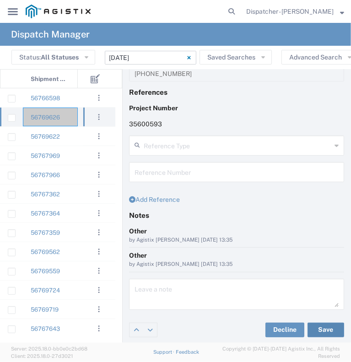
click at [316, 327] on button "Save" at bounding box center [326, 330] width 37 height 15
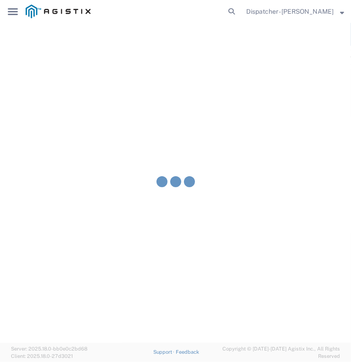
type input "[PERSON_NAME]"
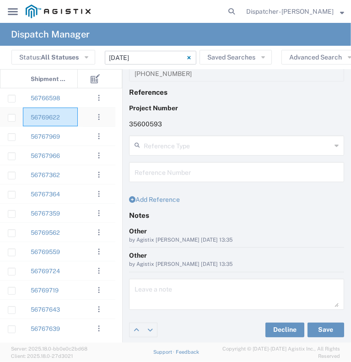
click at [72, 121] on div "56769622" at bounding box center [50, 117] width 55 height 19
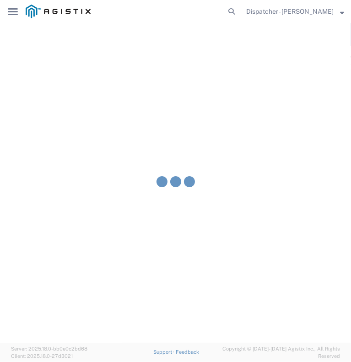
type input "[PERSON_NAME] & Sons Trucking, Inc"
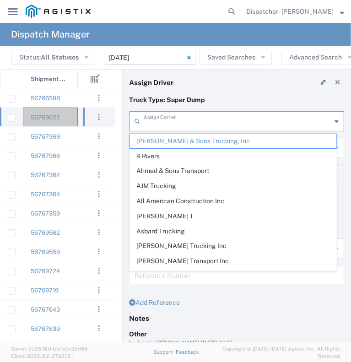
click at [172, 116] on input "text" at bounding box center [238, 121] width 188 height 16
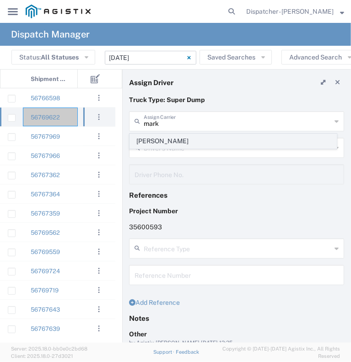
click at [161, 143] on span "[PERSON_NAME]" at bounding box center [233, 141] width 207 height 14
type input "[PERSON_NAME]"
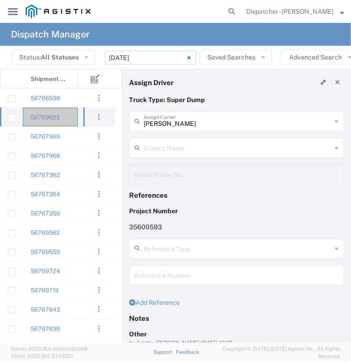
click at [163, 147] on input "text" at bounding box center [238, 147] width 188 height 16
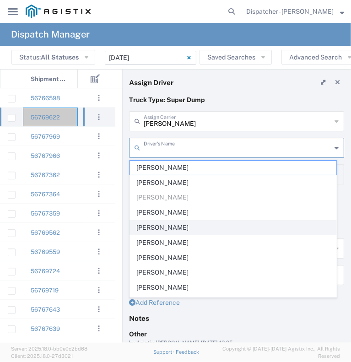
scroll to position [40, 0]
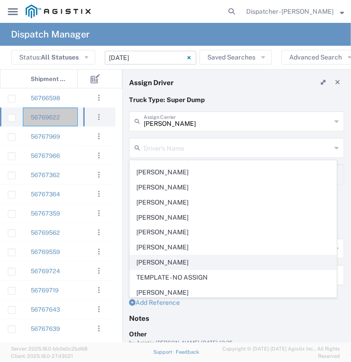
click at [178, 262] on span "[PERSON_NAME]" at bounding box center [233, 263] width 207 height 14
type input "[PERSON_NAME]"
type input "[PHONE_NUMBER]"
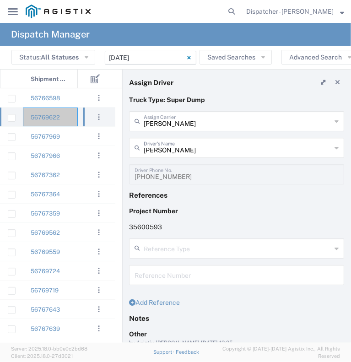
scroll to position [103, 0]
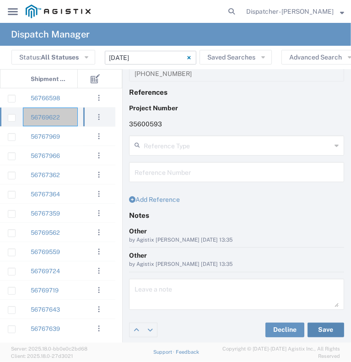
click at [316, 326] on button "Save" at bounding box center [326, 330] width 37 height 15
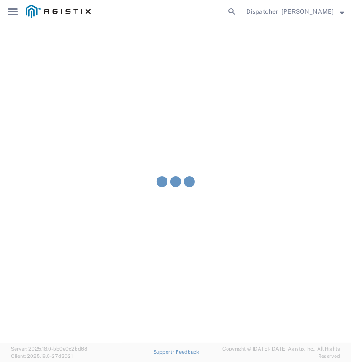
type input "[PERSON_NAME]"
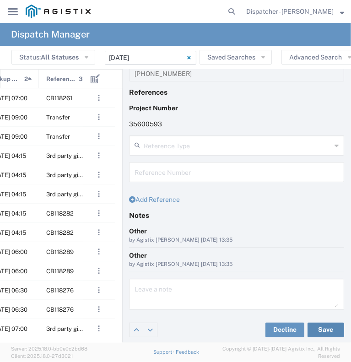
scroll to position [0, 147]
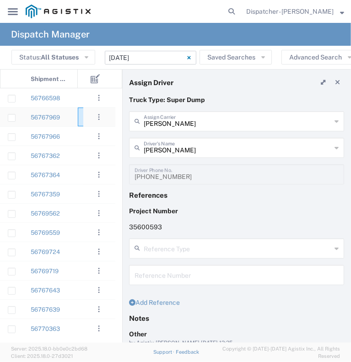
click at [79, 118] on div at bounding box center [91, 117] width 27 height 19
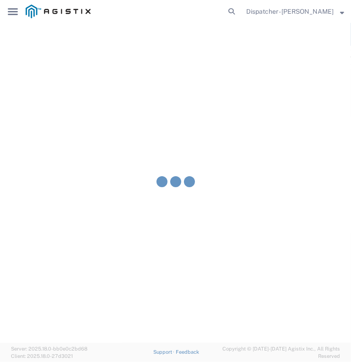
type input "[PERSON_NAME] & Sons Trucking, Inc"
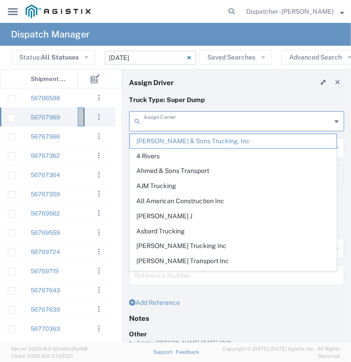
click at [209, 122] on input "text" at bounding box center [238, 121] width 188 height 16
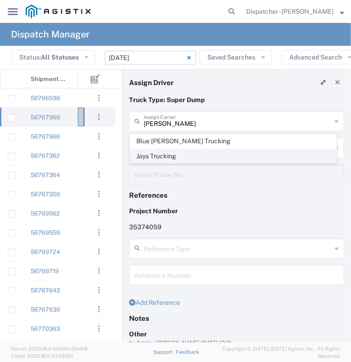
click at [185, 156] on span "Jays Trucking" at bounding box center [233, 156] width 207 height 14
type input "Jays Trucking"
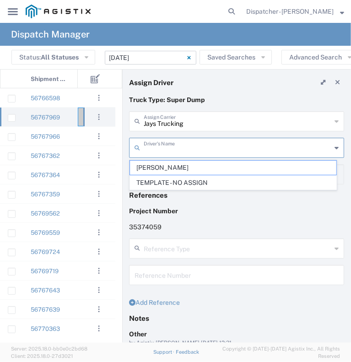
click at [175, 146] on input "text" at bounding box center [238, 147] width 188 height 16
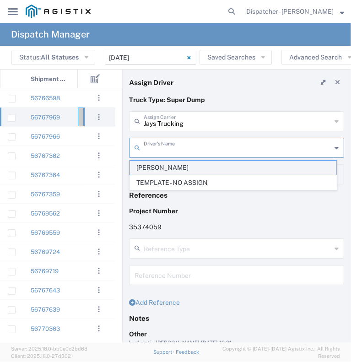
click at [173, 167] on span "[PERSON_NAME]" at bounding box center [233, 168] width 207 height 14
type input "[PERSON_NAME]"
type input "[PHONE_NUMBER]"
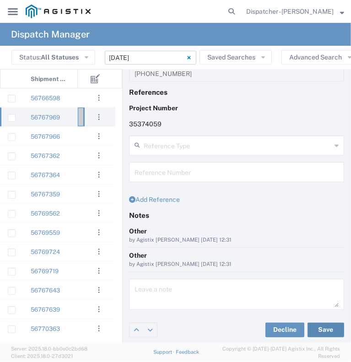
click at [311, 327] on button "Save" at bounding box center [326, 330] width 37 height 15
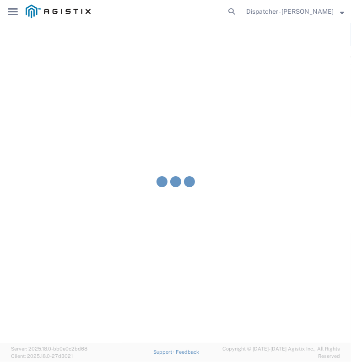
type input "[PERSON_NAME]"
type input "Jays Trucking"
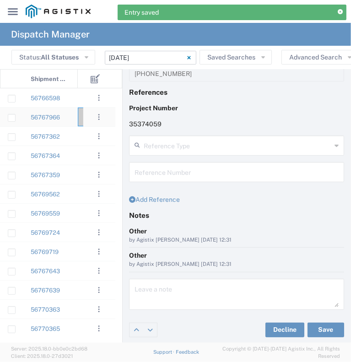
click at [75, 118] on div "56767966" at bounding box center [50, 117] width 55 height 19
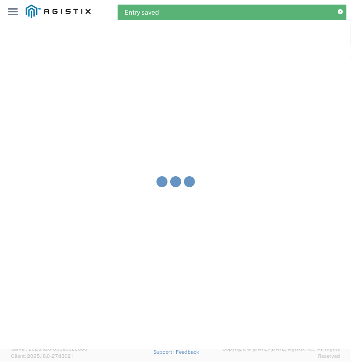
type input "[PERSON_NAME] & Sons Trucking, Inc"
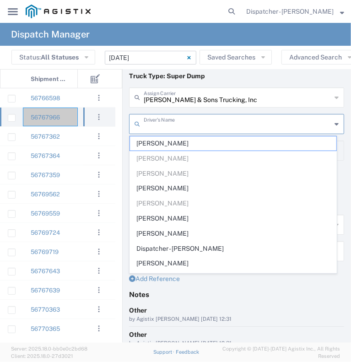
click at [173, 125] on input "text" at bounding box center [238, 123] width 188 height 16
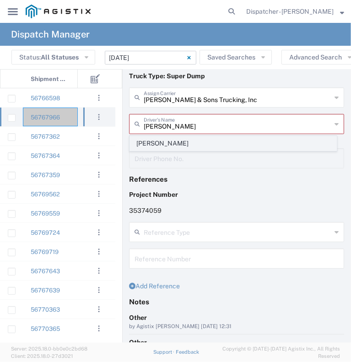
click at [158, 146] on span "[PERSON_NAME]" at bounding box center [233, 143] width 207 height 14
type input "[PERSON_NAME]"
type input "[PHONE_NUMBER]"
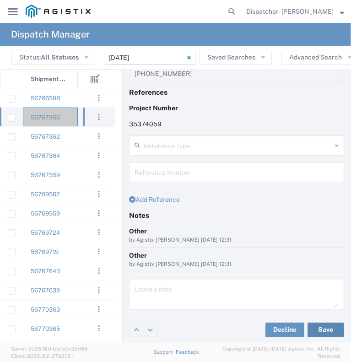
click at [319, 328] on button "Save" at bounding box center [326, 330] width 37 height 15
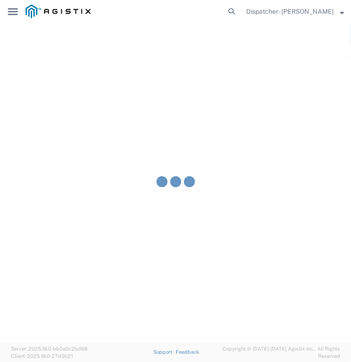
type input "[PERSON_NAME]"
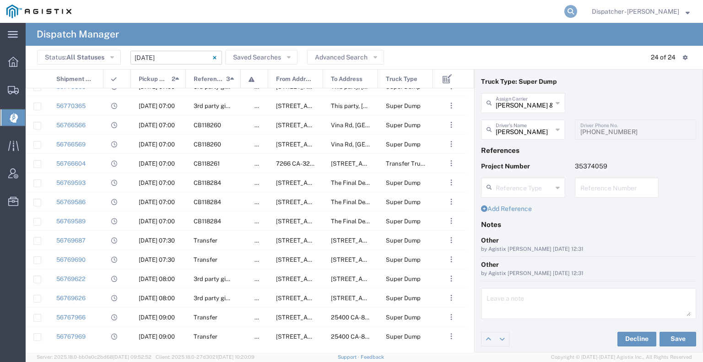
click at [565, 10] on icon at bounding box center [571, 11] width 13 height 13
paste input "56572781"
type input "56572781"
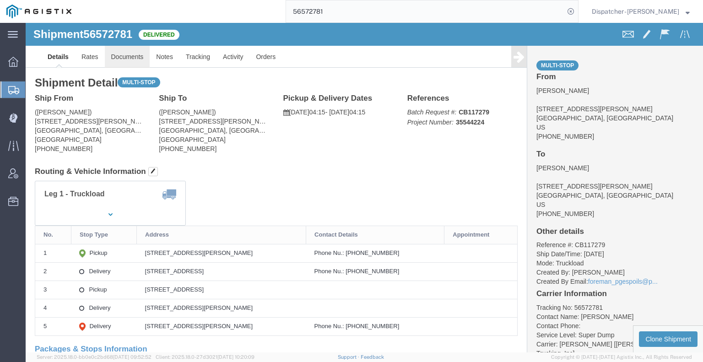
click link "Documents"
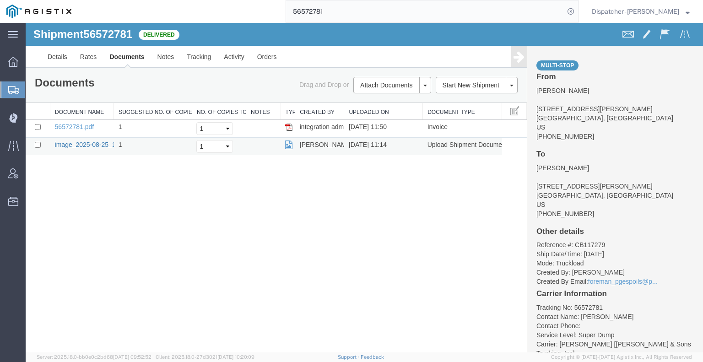
click at [91, 143] on link "image_2025-08-25_11_14_23.jpg" at bounding box center [103, 144] width 96 height 7
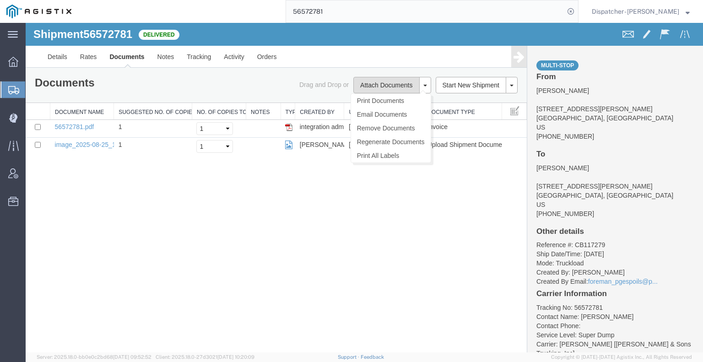
click at [363, 83] on button "Attach Documents" at bounding box center [387, 85] width 66 height 16
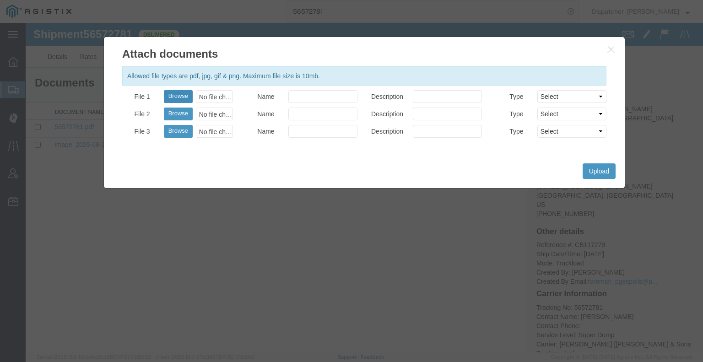
click at [181, 96] on button "Browse" at bounding box center [178, 96] width 29 height 13
click at [609, 47] on icon "button" at bounding box center [611, 49] width 7 height 8
